Goal: Information Seeking & Learning: Learn about a topic

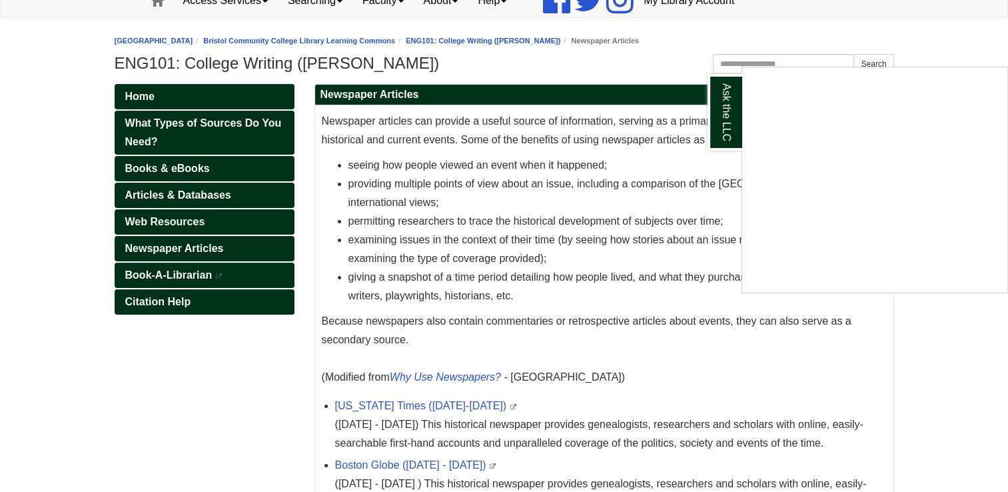
scroll to position [131, 0]
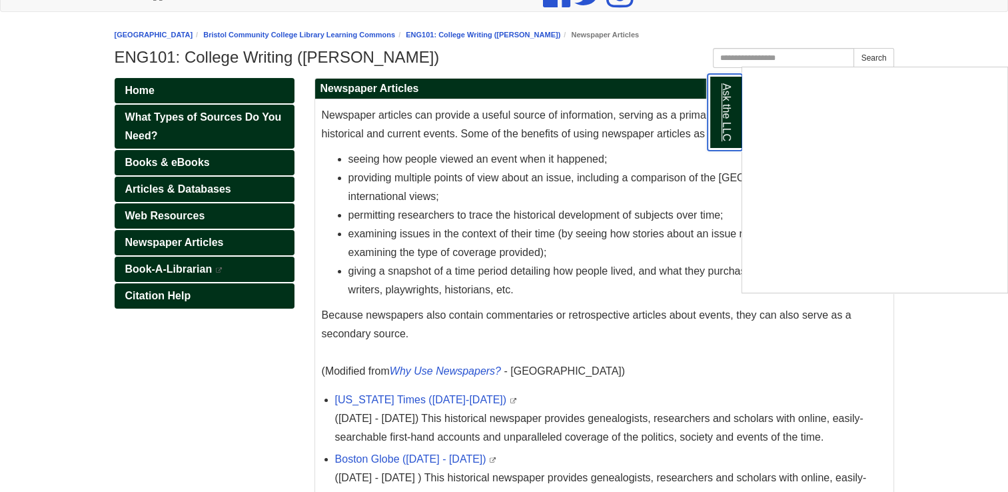
click at [730, 107] on link "Ask the LLC" at bounding box center [725, 112] width 35 height 77
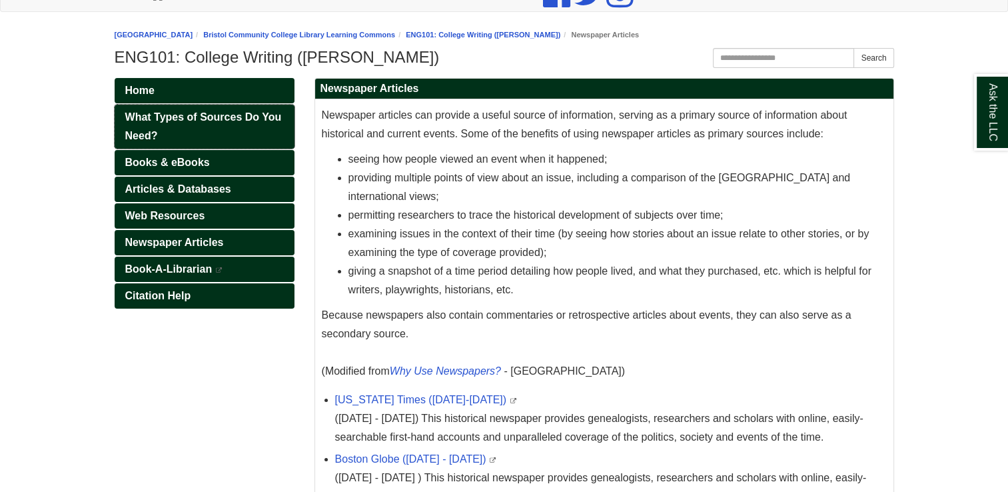
click at [180, 121] on span "What Types of Sources Do You Need?" at bounding box center [203, 126] width 157 height 30
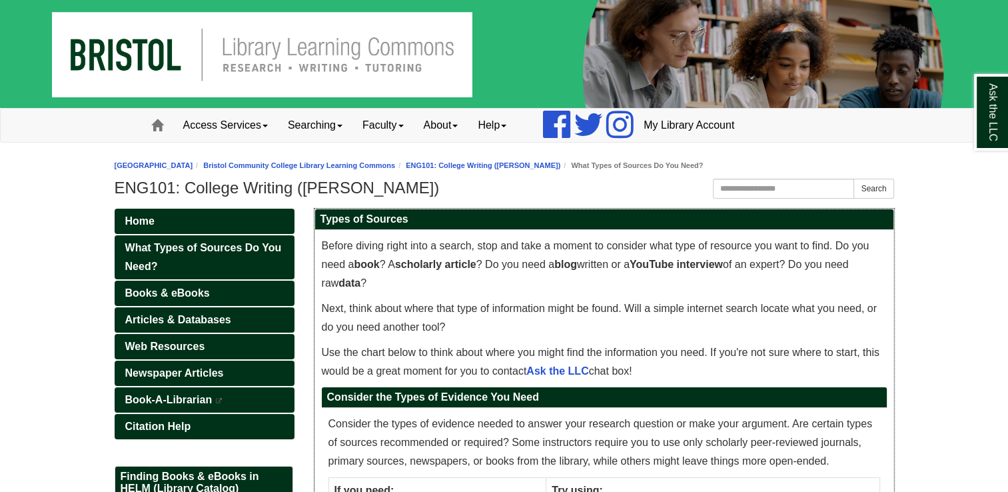
click at [847, 284] on p "Before diving right into a search, stop and take a moment to consider what type…" at bounding box center [604, 265] width 565 height 56
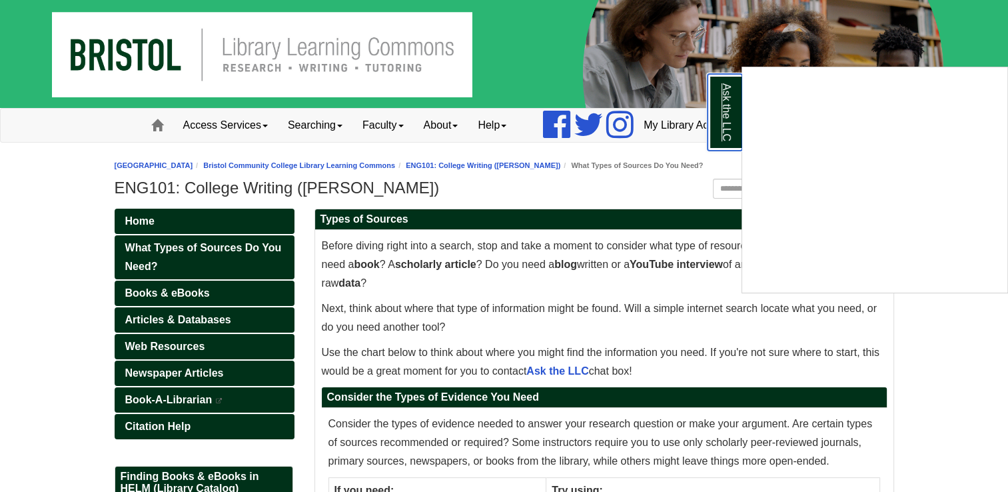
click at [728, 107] on link "Ask the LLC" at bounding box center [725, 112] width 35 height 77
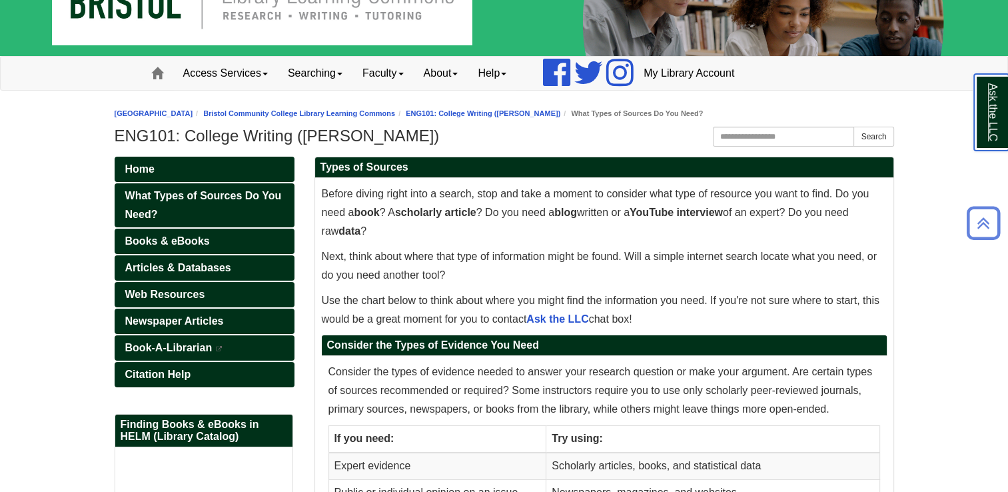
scroll to position [51, 0]
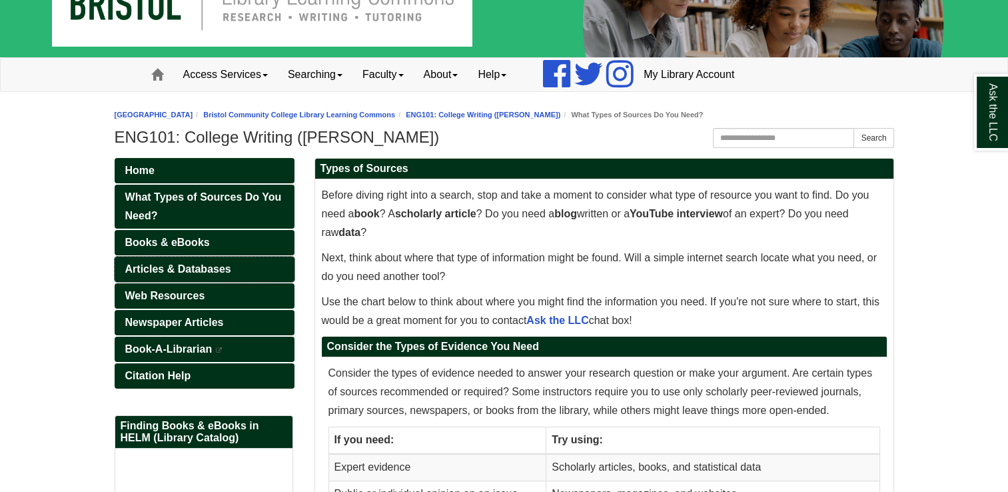
click at [191, 267] on span "Articles & Databases" at bounding box center [178, 268] width 106 height 11
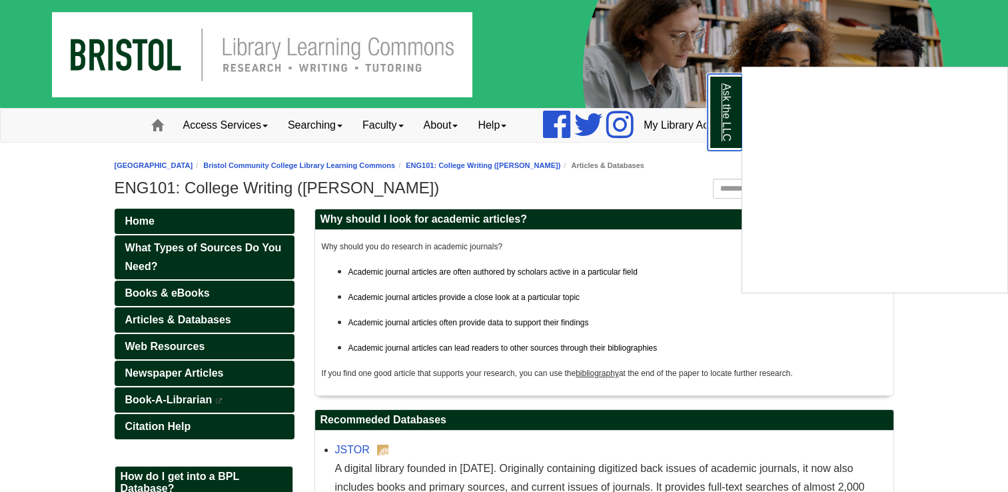
click at [726, 102] on link "Ask the LLC" at bounding box center [725, 112] width 35 height 77
